Goal: Task Accomplishment & Management: Complete application form

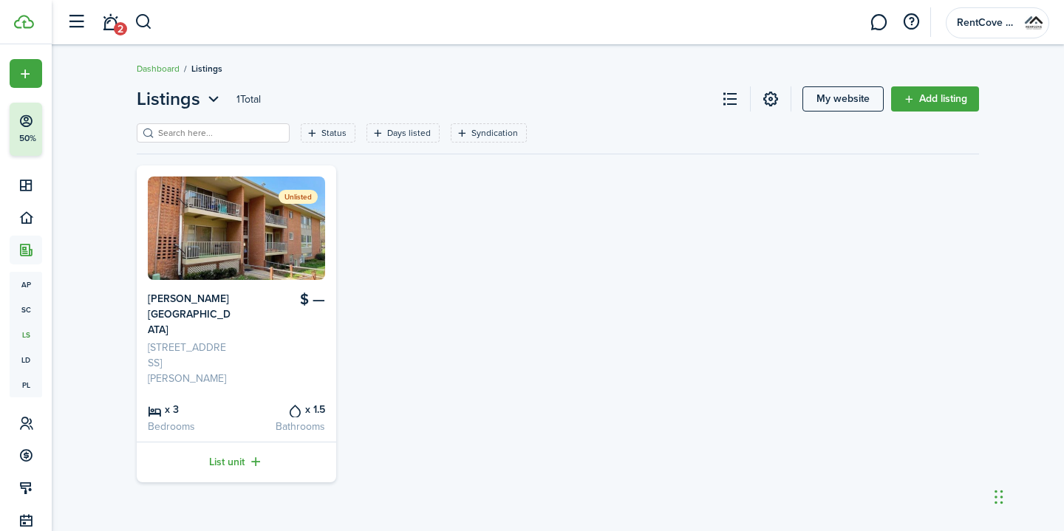
scroll to position [115, 0]
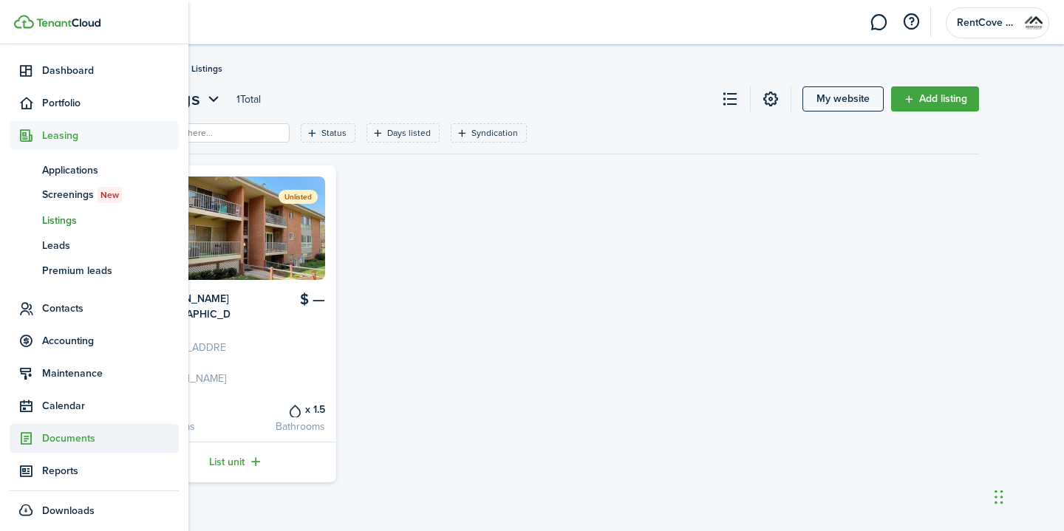
click at [86, 435] on span "Documents" at bounding box center [110, 439] width 137 height 16
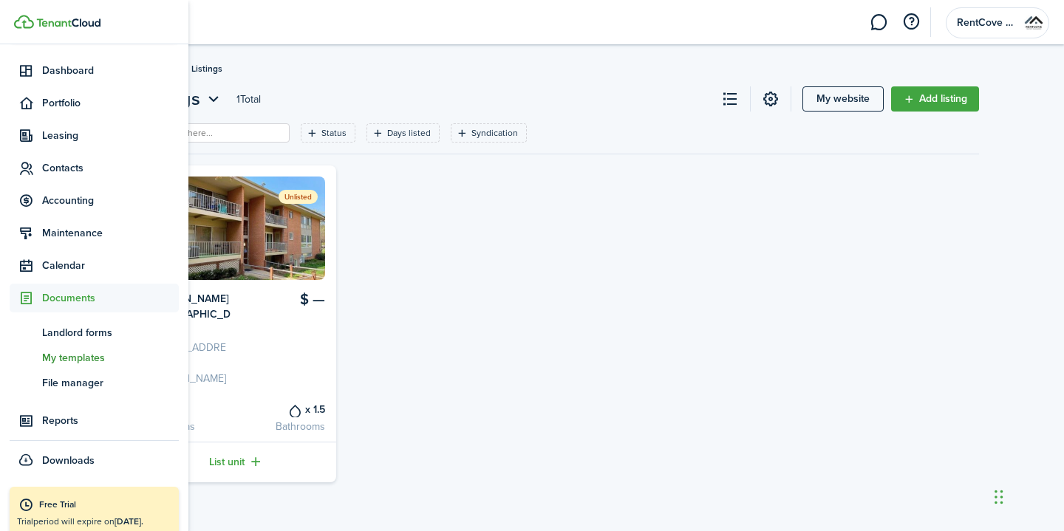
click at [78, 369] on link "tm My templates" at bounding box center [94, 357] width 169 height 25
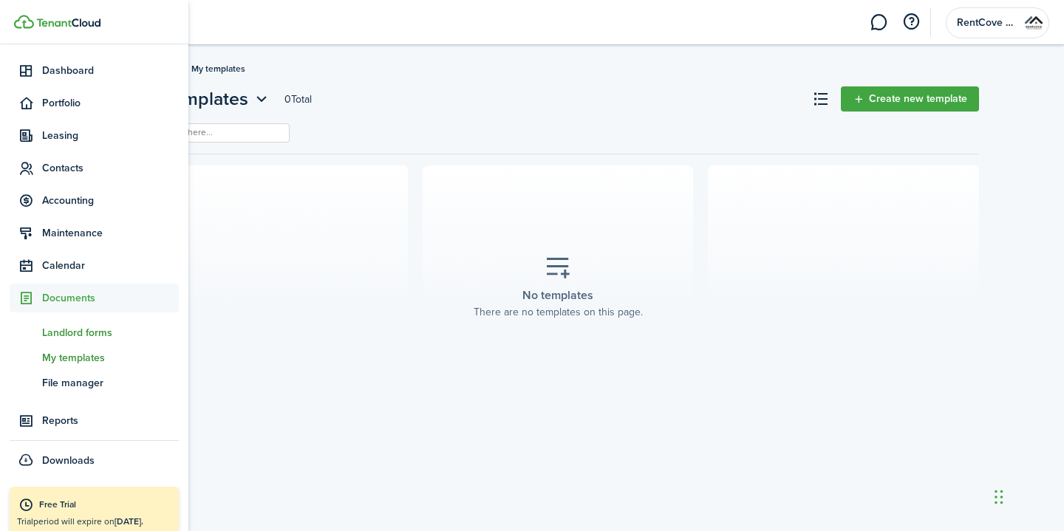
click at [73, 337] on span "Landlord forms" at bounding box center [110, 333] width 137 height 16
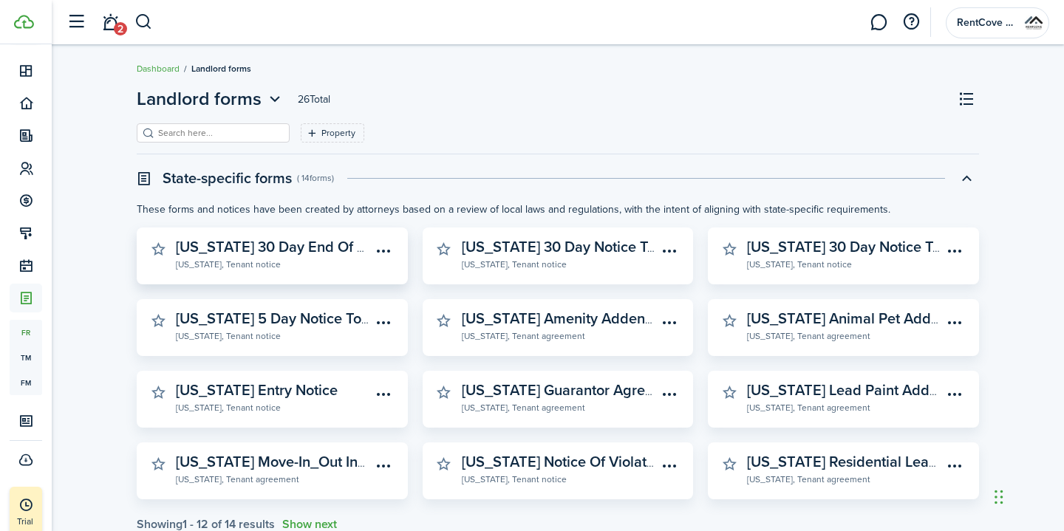
click at [314, 252] on widget-stats-description "[US_STATE] 30 Day End Of Term Notice To Vacate" at bounding box center [340, 247] width 328 height 22
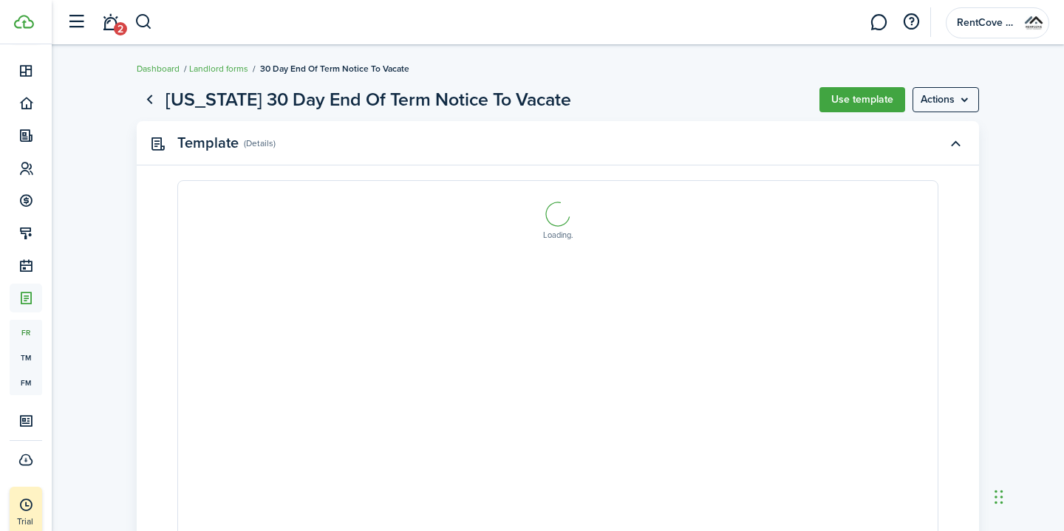
select select "fit"
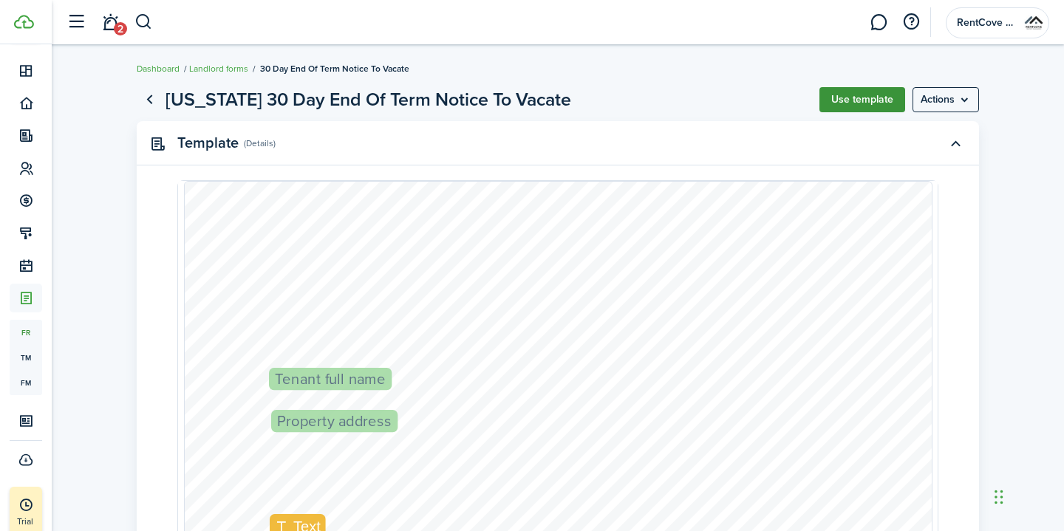
click at [833, 94] on button "Use template" at bounding box center [863, 99] width 86 height 25
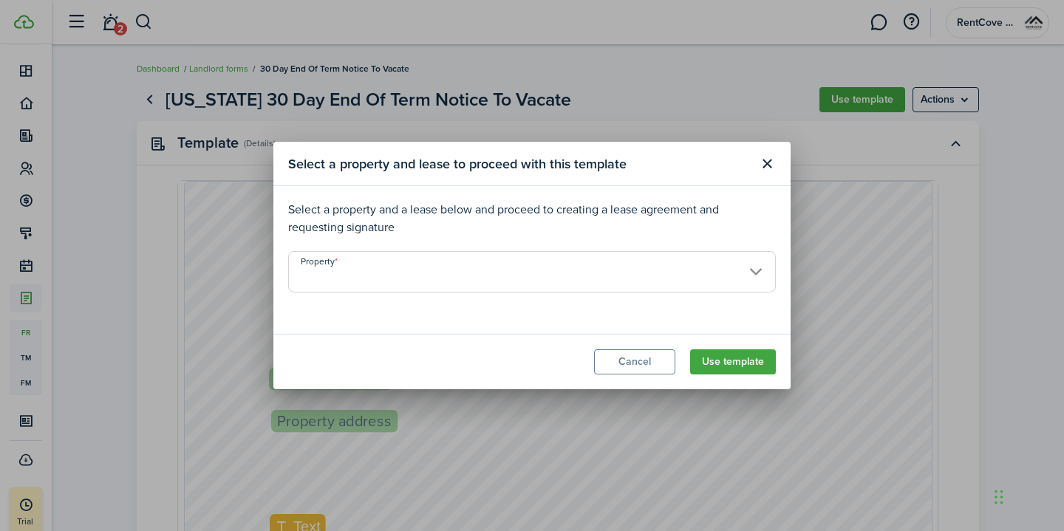
click at [517, 268] on input "Property" at bounding box center [532, 271] width 488 height 41
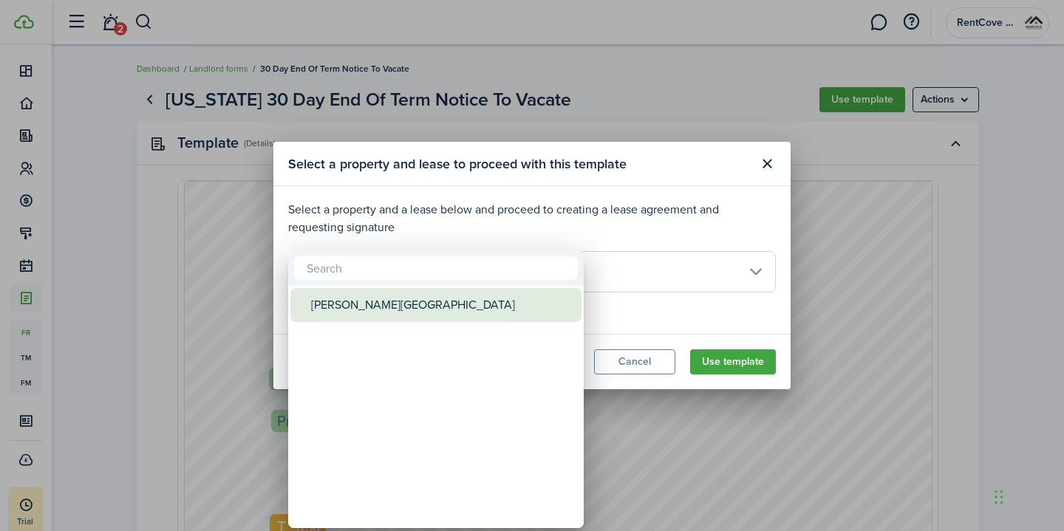
click at [507, 296] on div "[PERSON_NAME][GEOGRAPHIC_DATA]" at bounding box center [442, 305] width 262 height 34
type input "[PERSON_NAME][GEOGRAPHIC_DATA]"
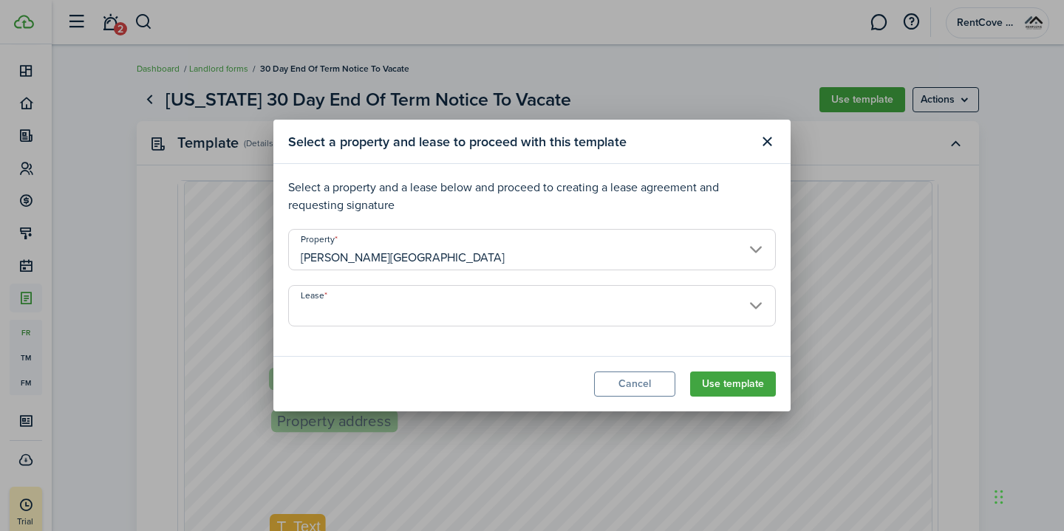
click at [630, 353] on modal-body "Select a property and a lease below and proceed to creating a lease agreement a…" at bounding box center [531, 260] width 517 height 192
click at [591, 308] on input "Lease" at bounding box center [532, 305] width 488 height 41
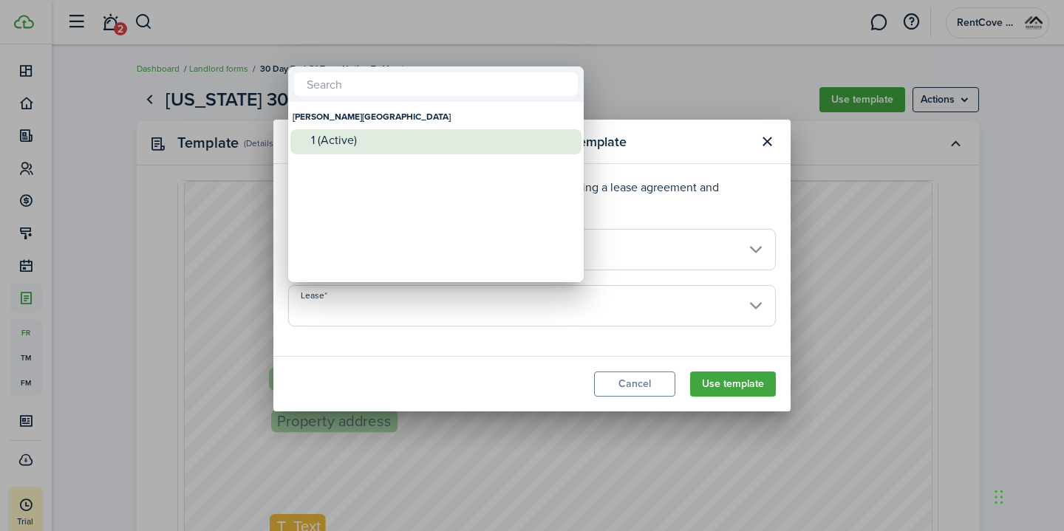
click at [511, 150] on div "1 (Active)" at bounding box center [442, 140] width 262 height 22
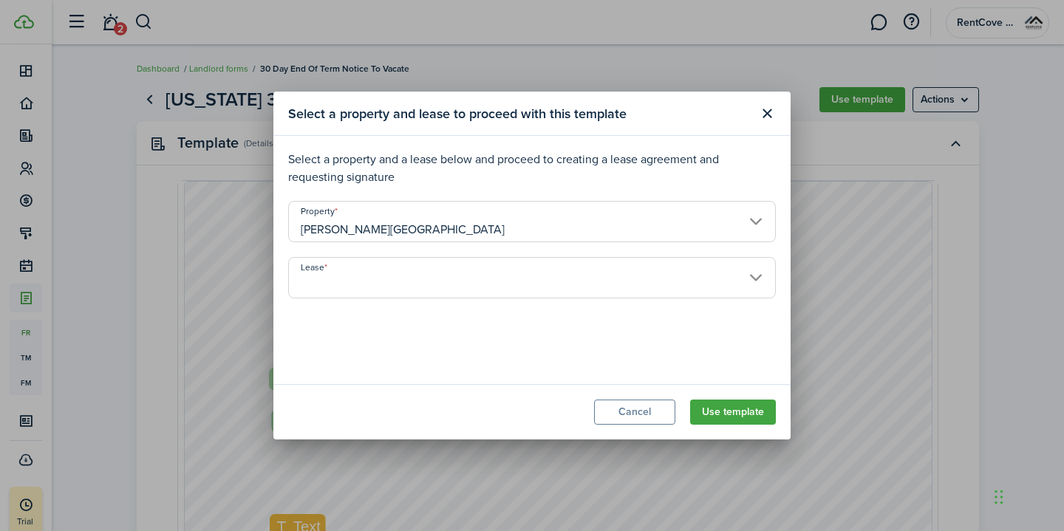
type input "[PERSON_NAME][GEOGRAPHIC_DATA]. Lease #1 (Active)"
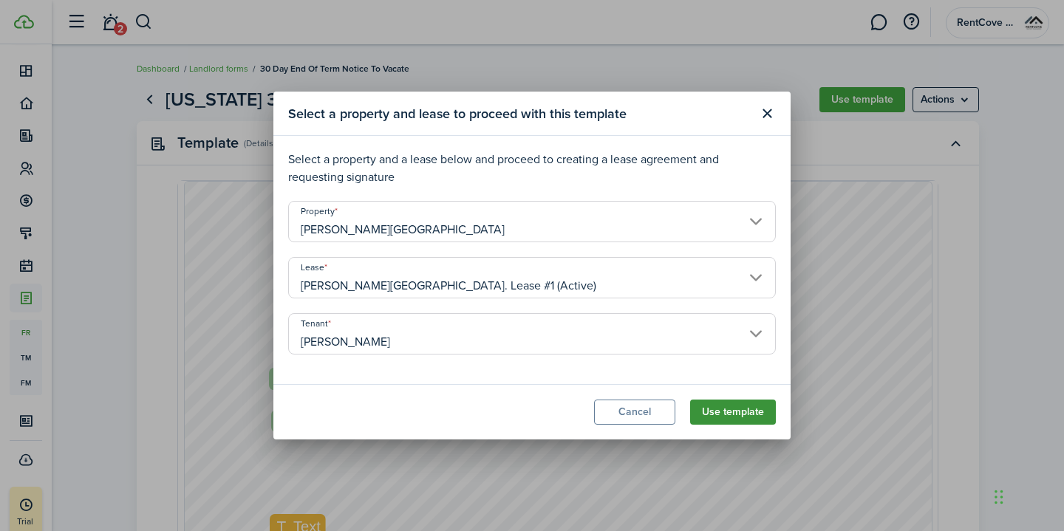
click at [743, 402] on button "Use template" at bounding box center [733, 412] width 86 height 25
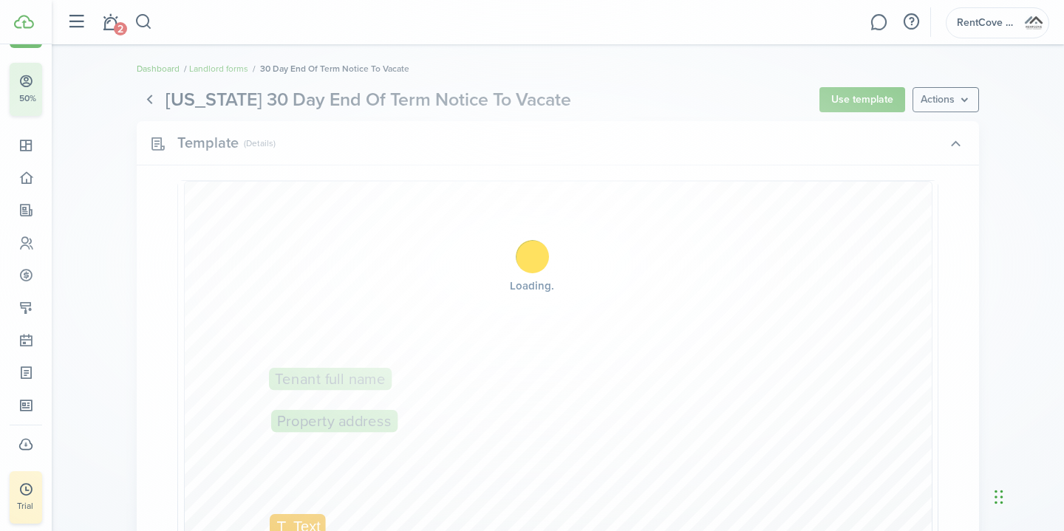
scroll to position [40, 0]
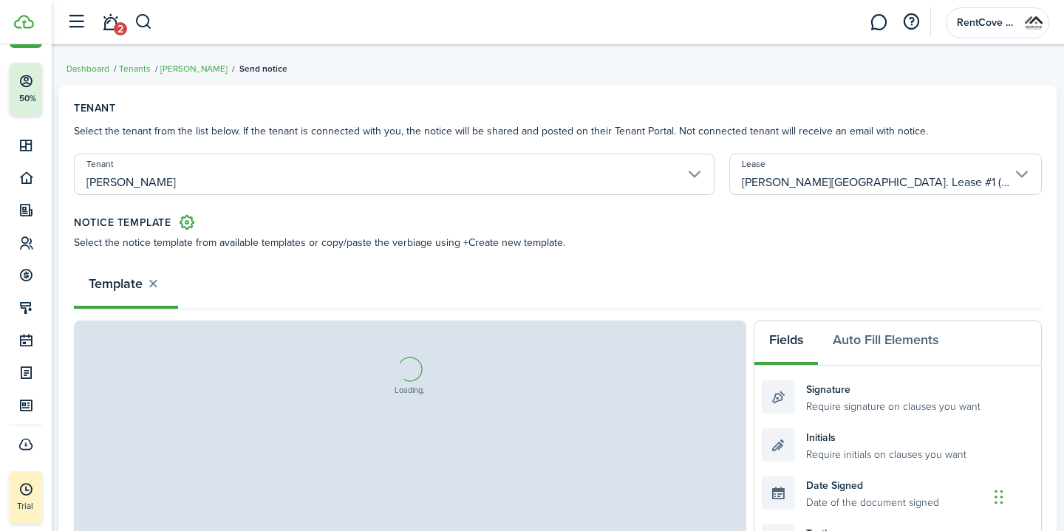
select select "fit"
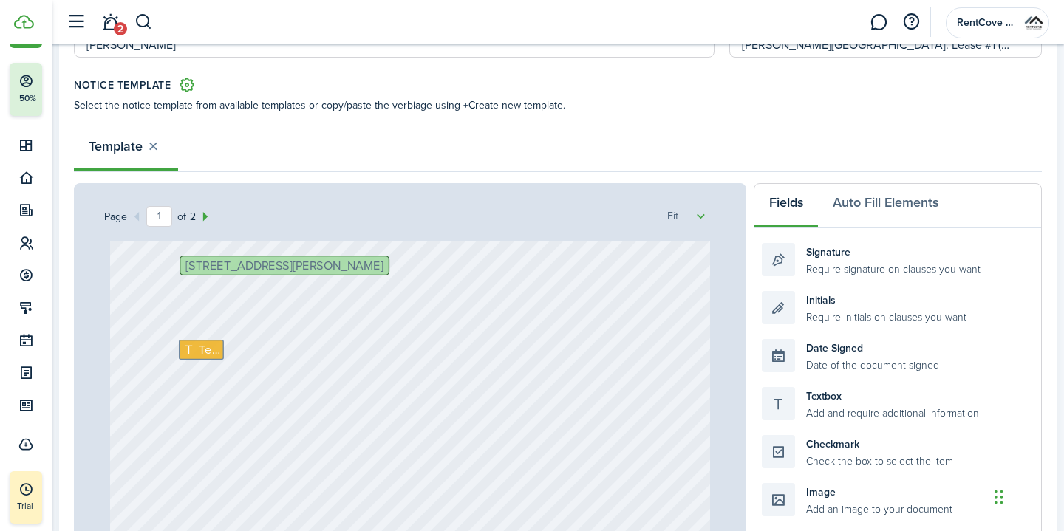
scroll to position [170, 0]
click at [212, 353] on span "Text" at bounding box center [209, 350] width 21 height 18
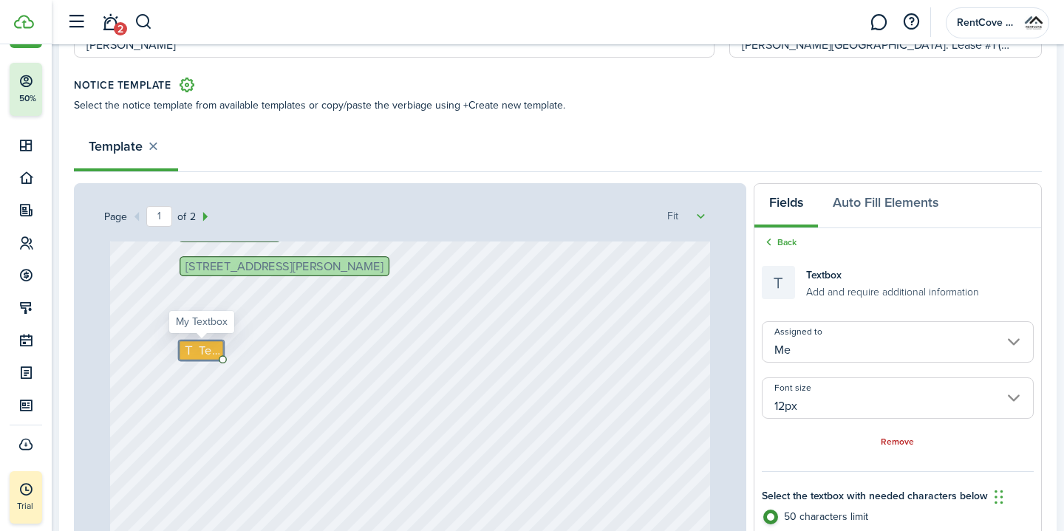
click at [205, 345] on span "Text" at bounding box center [209, 350] width 21 height 18
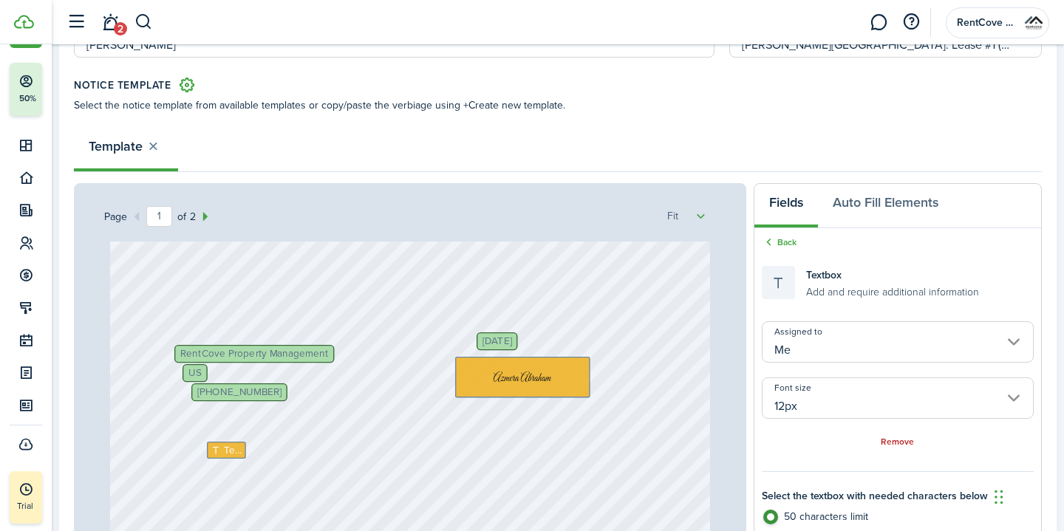
scroll to position [405, 0]
type textarea "[DATE]"
click at [236, 446] on span "Text" at bounding box center [233, 448] width 18 height 15
type input "10px"
click at [236, 446] on span "Text" at bounding box center [233, 448] width 18 height 15
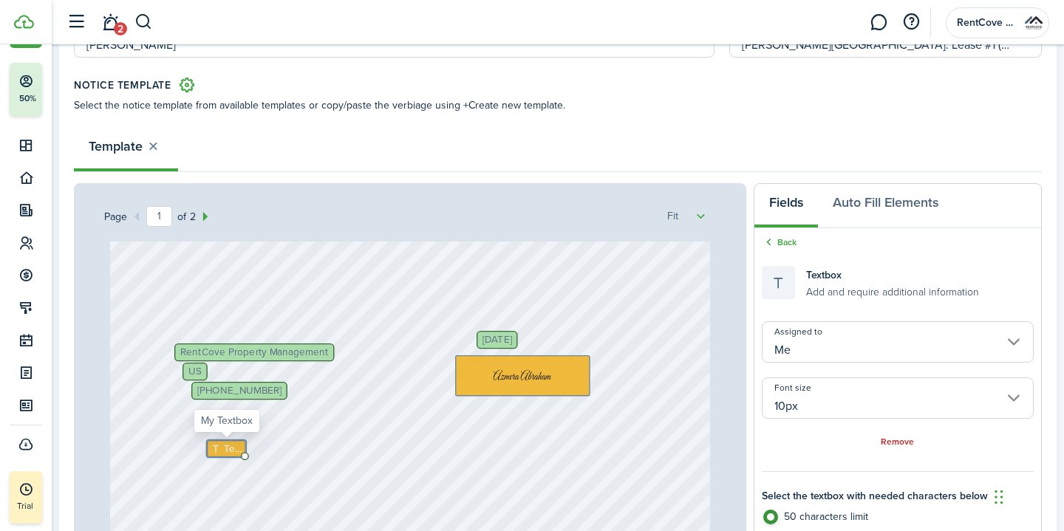
click at [236, 446] on span "Text" at bounding box center [233, 448] width 18 height 15
type textarea "1"
type textarea "[DATE]"
click at [322, 474] on div "[DATE] [GEOGRAPHIC_DATA] RentCove Property Management [PHONE_NUMBER] Text [DATE…" at bounding box center [410, 233] width 601 height 792
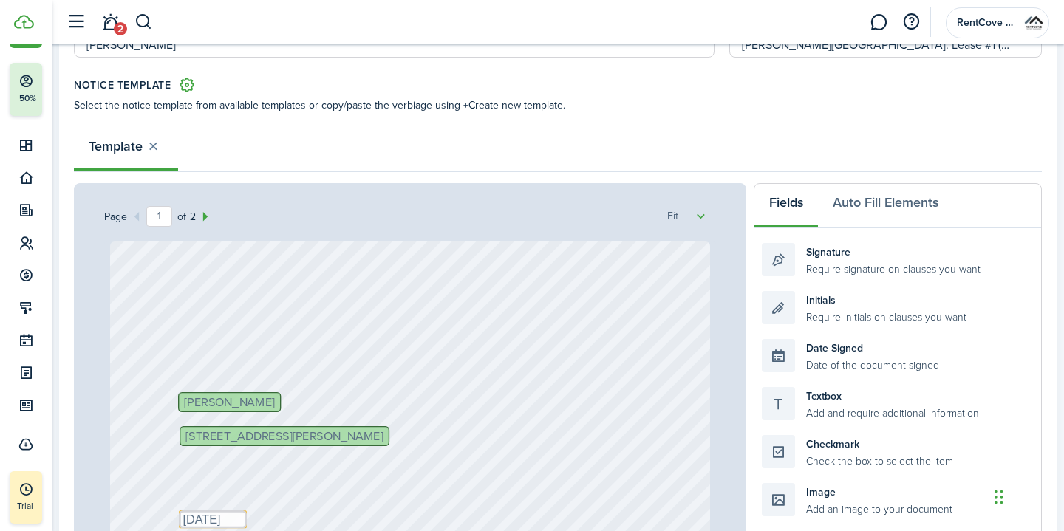
scroll to position [0, 0]
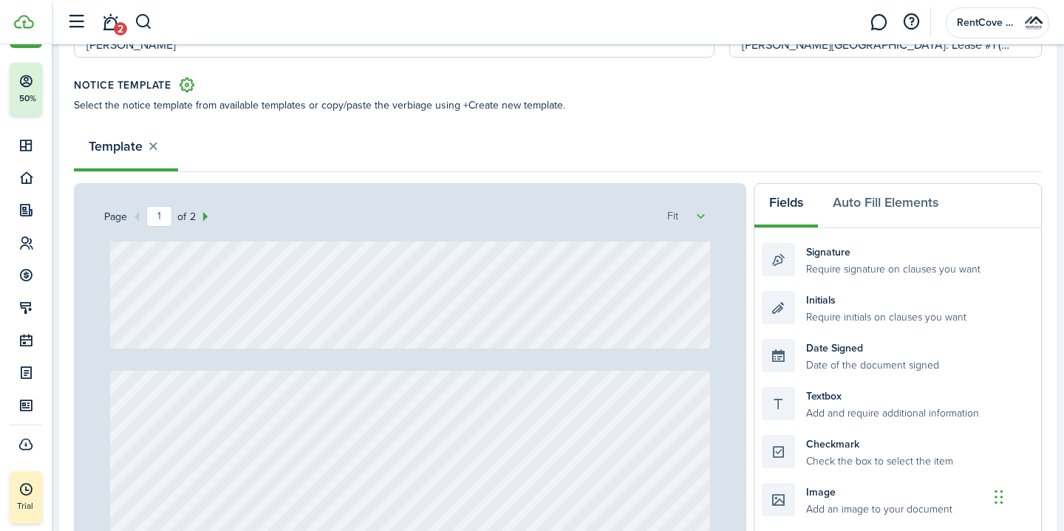
type input "2"
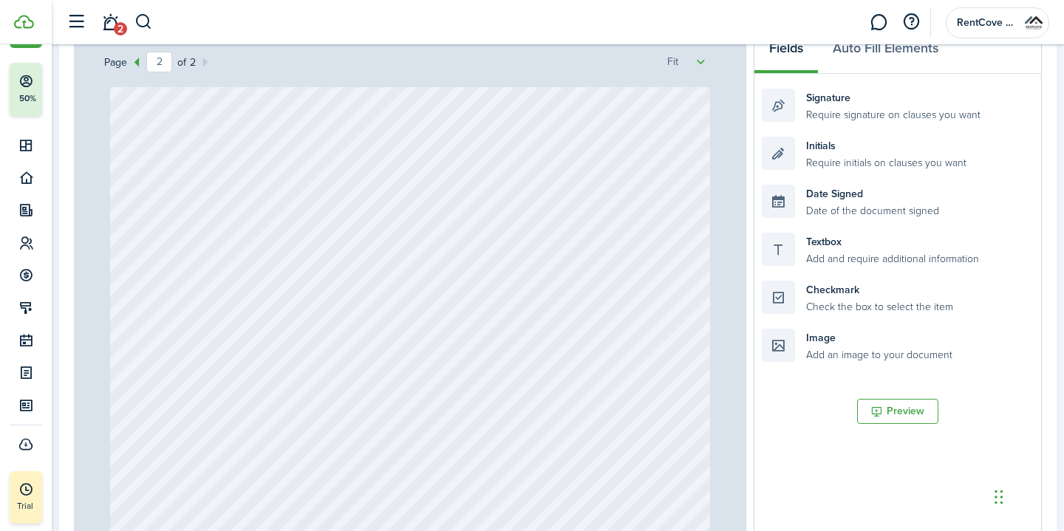
scroll to position [306, 0]
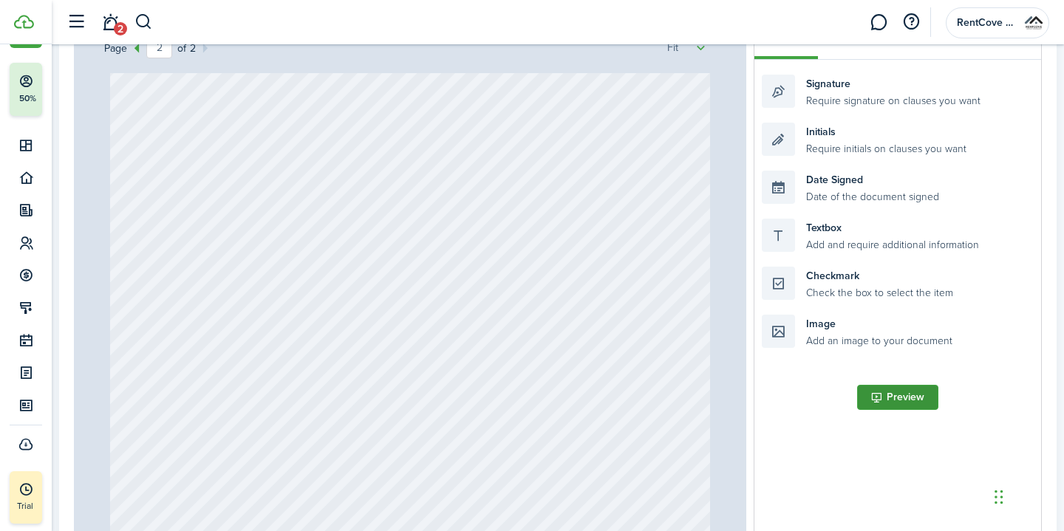
click at [919, 397] on button "Preview" at bounding box center [897, 397] width 81 height 25
